Goal: Information Seeking & Learning: Understand process/instructions

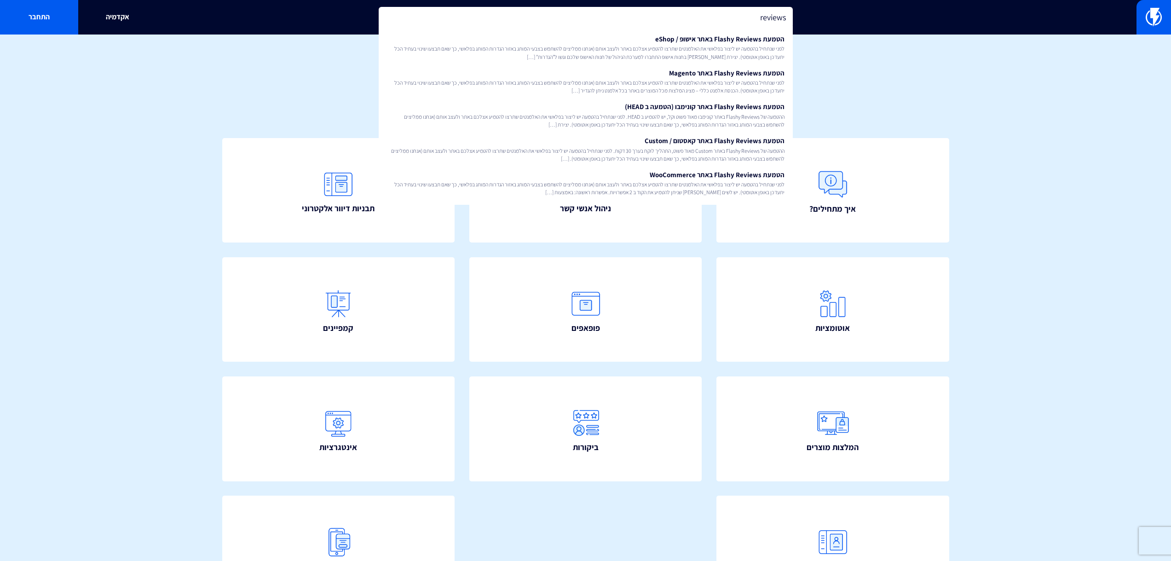
click at [613, 24] on input "reviews" at bounding box center [586, 17] width 414 height 21
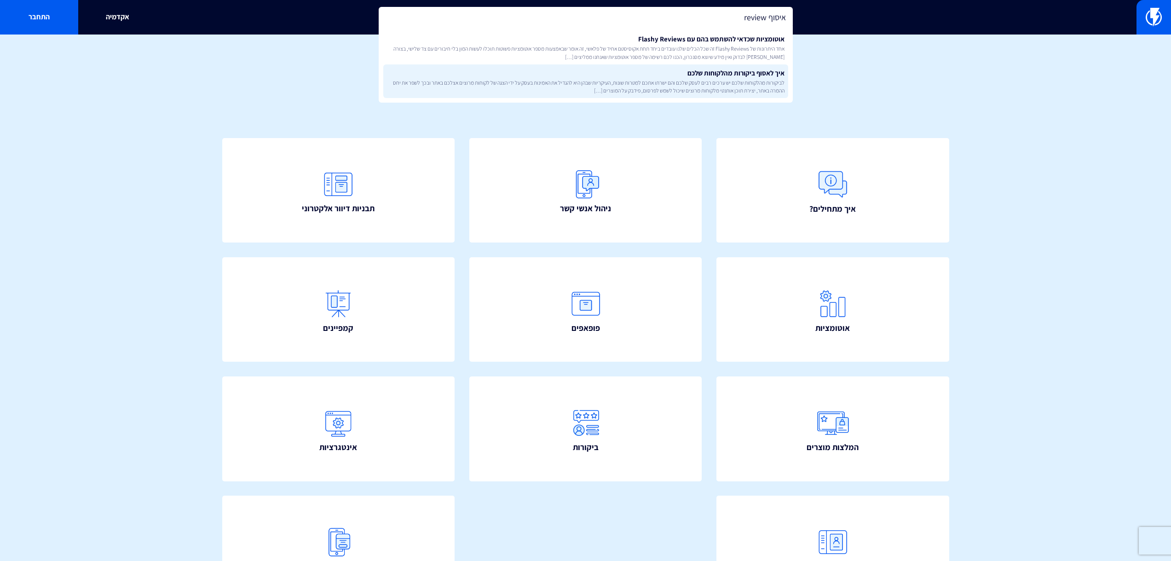
type input "איסוף review"
click at [670, 81] on span "לביקורות מהלקוחות שלכם יש ערכים רבים לעסק שלכם והם ישרתו אתכם למטרות שונות, העי…" at bounding box center [586, 87] width 398 height 16
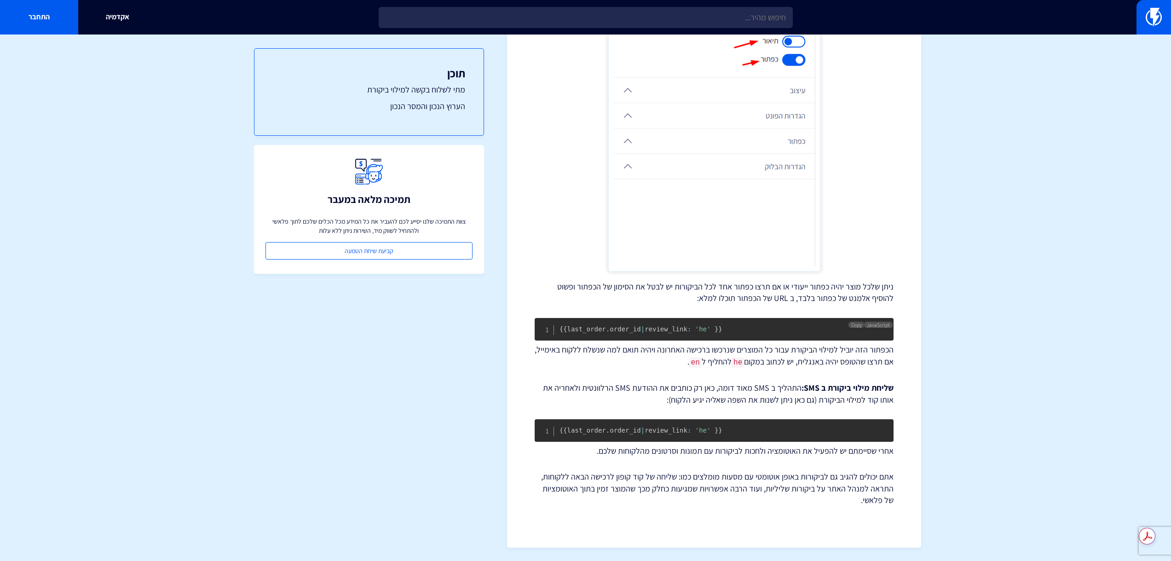
click at [678, 328] on code "{ { last_order . order_id | review_link : 'he' } }" at bounding box center [640, 328] width 163 height 7
copy code "{ { last_order . order_id | review_link : 'he' } }"
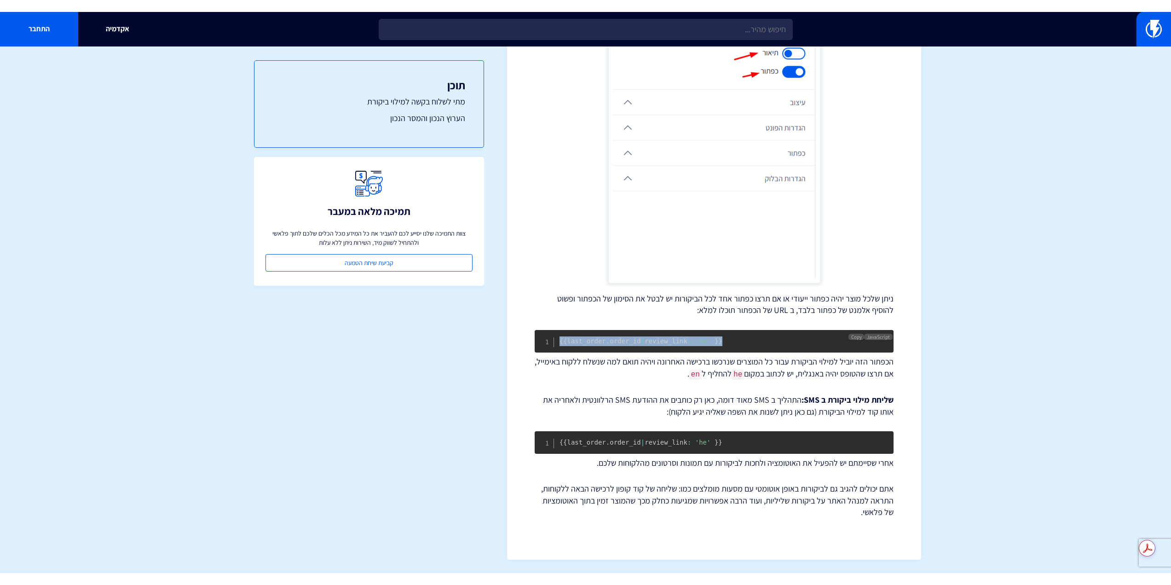
scroll to position [1191, 0]
